Goal: Information Seeking & Learning: Learn about a topic

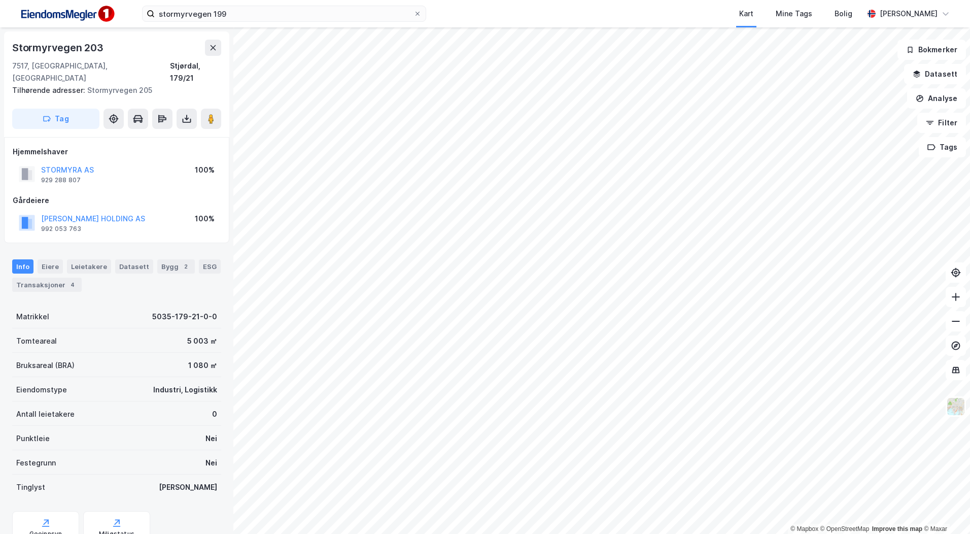
scroll to position [31, 0]
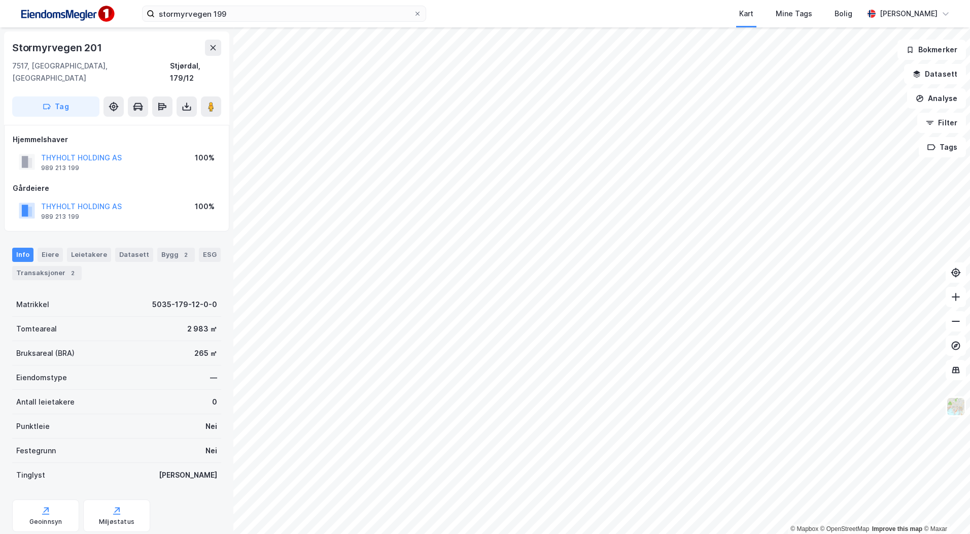
scroll to position [1, 0]
click at [0, 0] on button "THYHOLT HOLDING AS" at bounding box center [0, 0] width 0 height 0
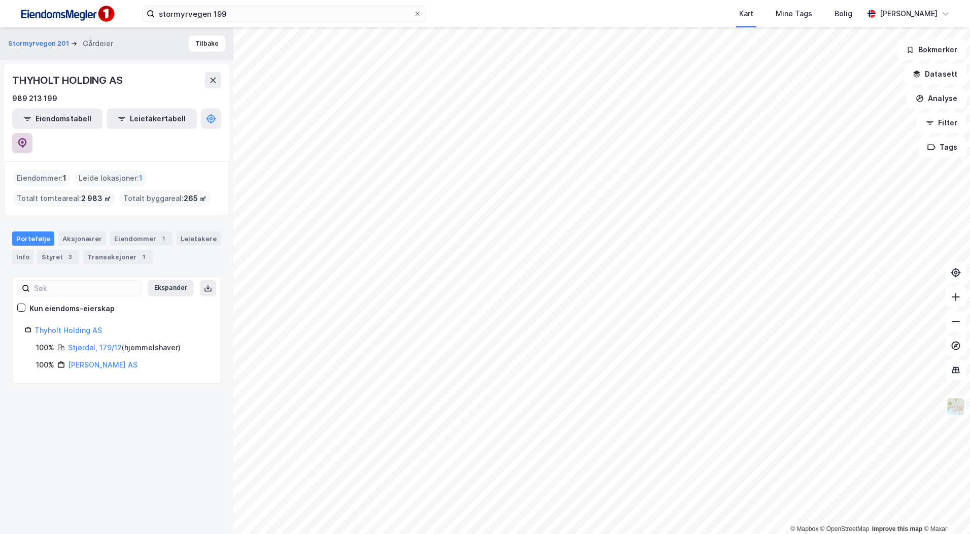
click at [24, 140] on icon at bounding box center [22, 141] width 3 height 3
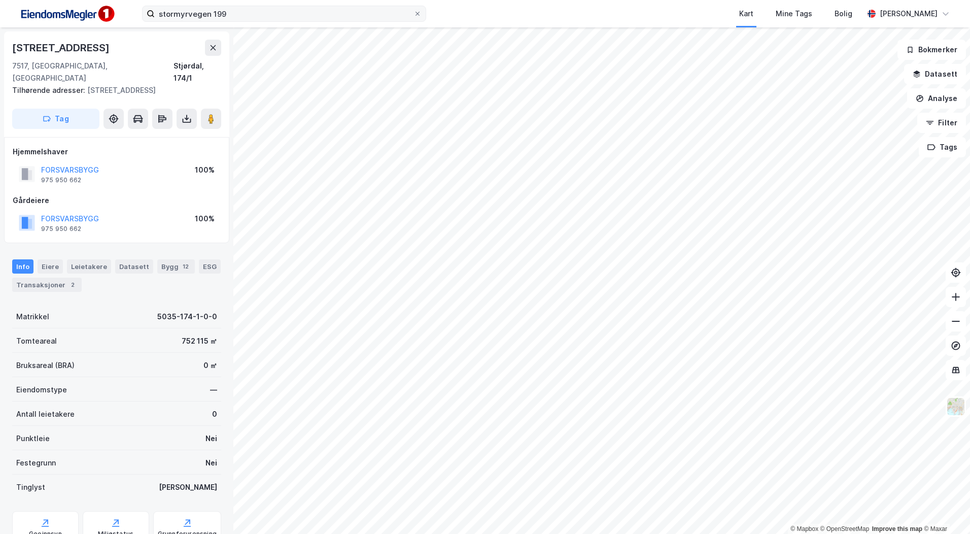
scroll to position [1, 0]
